Goal: Task Accomplishment & Management: Complete application form

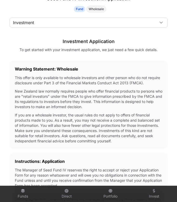
scroll to position [182, 0]
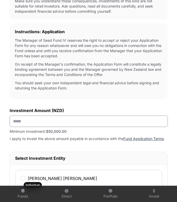
click at [36, 100] on input "text" at bounding box center [89, 121] width 158 height 11
type input "*******"
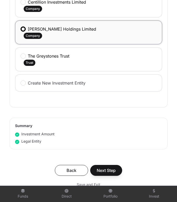
scroll to position [390, 0]
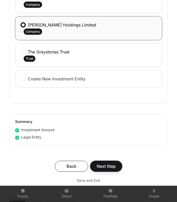
click at [108, 100] on span "Next Step" at bounding box center [106, 166] width 19 height 6
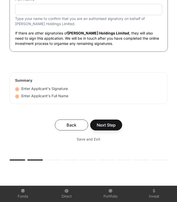
scroll to position [1870, 0]
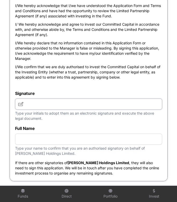
drag, startPoint x: 30, startPoint y: 115, endPoint x: 47, endPoint y: 113, distance: 16.7
click at [30, 100] on input "text" at bounding box center [88, 104] width 147 height 11
type input "**"
click at [38, 100] on input "text" at bounding box center [88, 139] width 147 height 11
type input "**********"
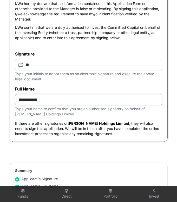
scroll to position [1974, 0]
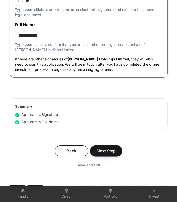
click at [107, 100] on span "Next Step" at bounding box center [106, 151] width 19 height 6
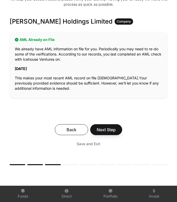
scroll to position [104, 0]
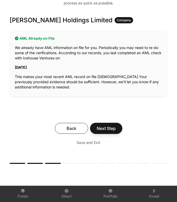
click at [108, 100] on span "Next Step" at bounding box center [106, 128] width 19 height 6
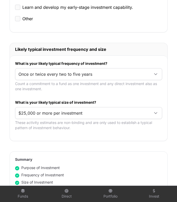
scroll to position [286, 0]
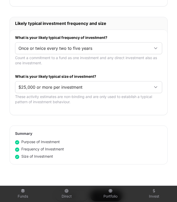
click at [156, 48] on icon at bounding box center [156, 48] width 4 height 4
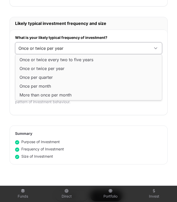
click at [58, 70] on span "Once or twice per year" at bounding box center [41, 68] width 45 height 4
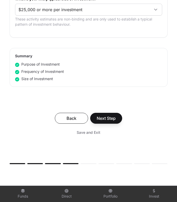
scroll to position [364, 0]
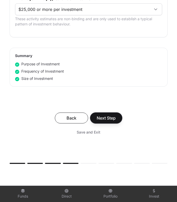
click at [107, 100] on span "Next Step" at bounding box center [106, 118] width 19 height 6
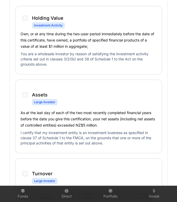
scroll to position [415, 0]
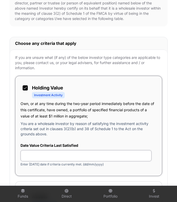
click at [83, 100] on input "text" at bounding box center [86, 155] width 131 height 11
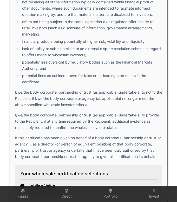
scroll to position [1143, 0]
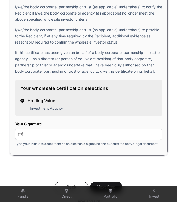
type input "**********"
click at [45, 100] on input "text" at bounding box center [88, 134] width 147 height 11
type input "**"
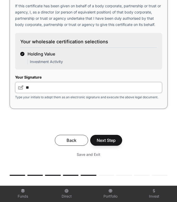
scroll to position [1246, 0]
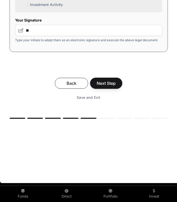
click at [105, 84] on span "Next Step" at bounding box center [106, 83] width 19 height 6
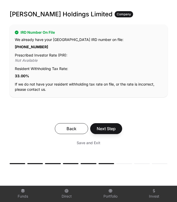
scroll to position [152, 0]
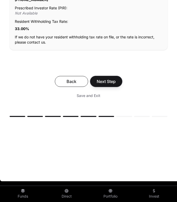
click at [104, 81] on span "Next Step" at bounding box center [106, 81] width 19 height 6
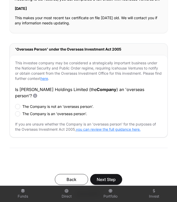
scroll to position [156, 0]
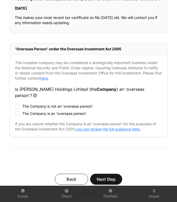
click at [16, 100] on div "The Company is not an 'overseas person'. The Company is an 'overseas person'." at bounding box center [88, 110] width 147 height 12
click at [107, 100] on span "Next Step" at bounding box center [106, 179] width 19 height 6
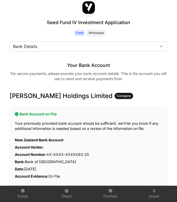
scroll to position [78, 0]
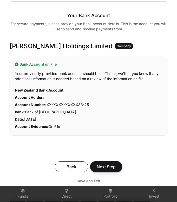
click at [107, 100] on span "Next Step" at bounding box center [106, 167] width 19 height 6
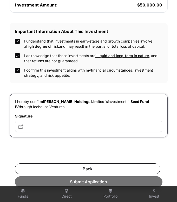
scroll to position [182, 0]
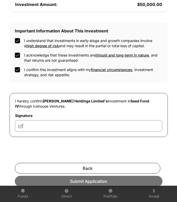
drag, startPoint x: 57, startPoint y: 128, endPoint x: 59, endPoint y: 132, distance: 4.5
click at [57, 100] on input "text" at bounding box center [88, 125] width 147 height 11
type input "**"
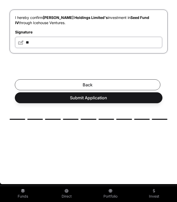
scroll to position [269, 0]
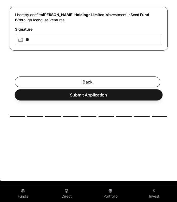
click at [94, 95] on span "Submit Application" at bounding box center [88, 95] width 135 height 6
